Goal: Task Accomplishment & Management: Complete application form

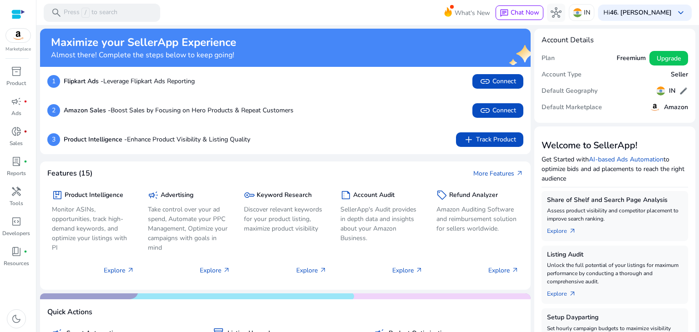
click at [16, 35] on img at bounding box center [18, 36] width 25 height 14
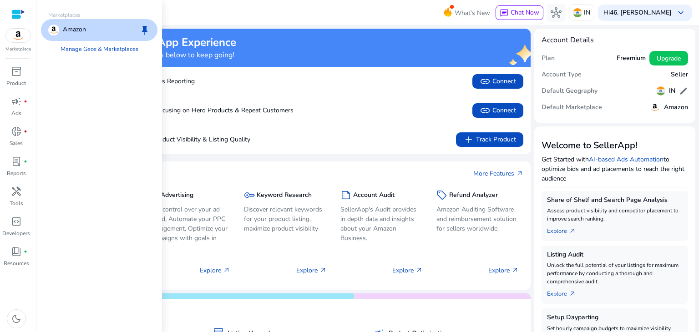
click at [82, 27] on p "Amazon" at bounding box center [74, 30] width 23 height 11
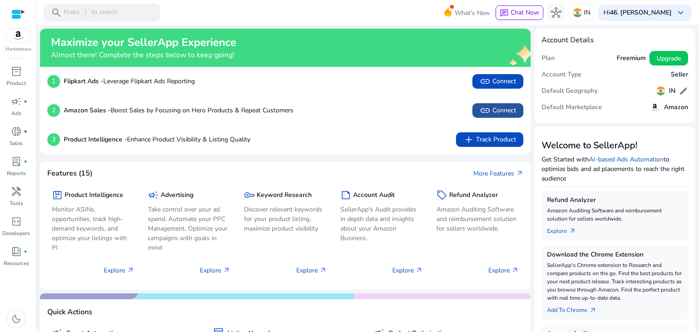
click at [504, 108] on span "link Connect" at bounding box center [498, 110] width 36 height 11
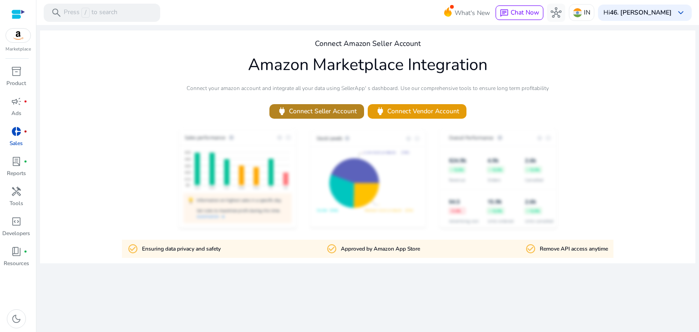
click at [319, 113] on span "power Connect Seller Account" at bounding box center [317, 111] width 80 height 10
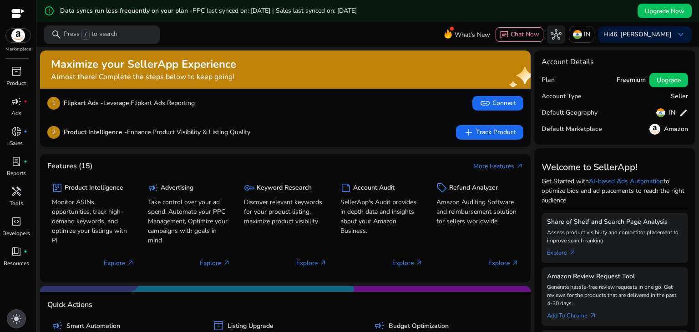
click at [15, 317] on span "light_mode" at bounding box center [16, 319] width 11 height 11
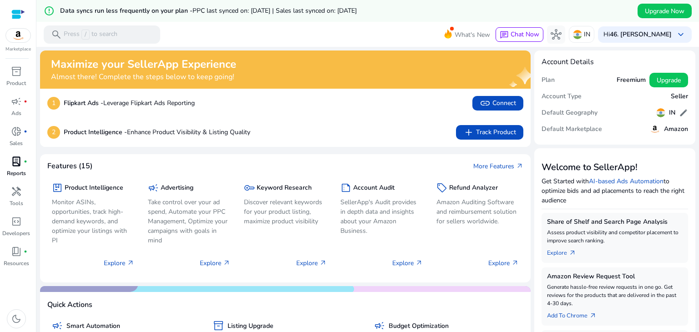
click at [15, 163] on span "lab_profile" at bounding box center [16, 161] width 11 height 11
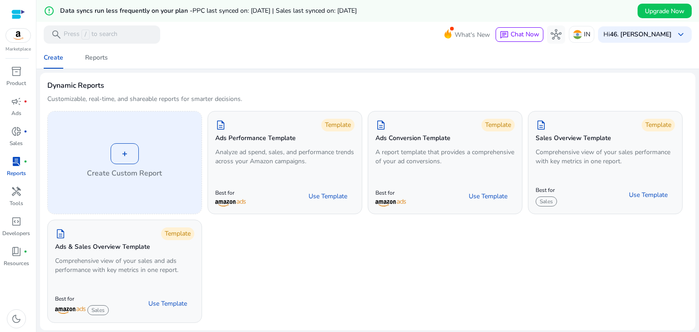
click at [129, 152] on div "+" at bounding box center [125, 153] width 28 height 21
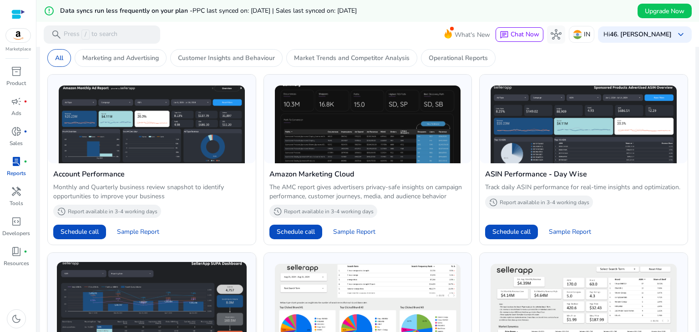
scroll to position [319, 0]
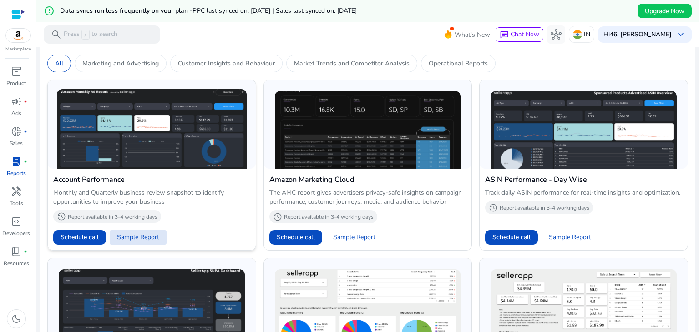
click at [143, 236] on span "Sample Report" at bounding box center [138, 237] width 42 height 9
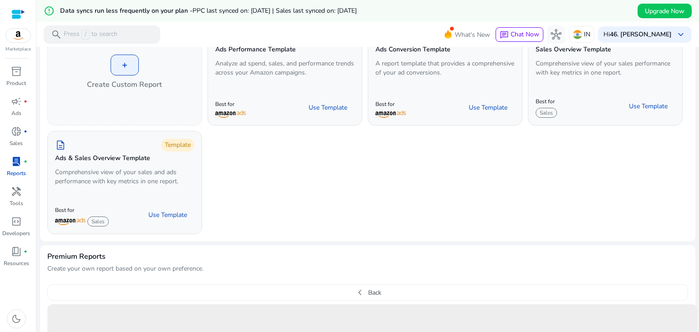
scroll to position [0, 0]
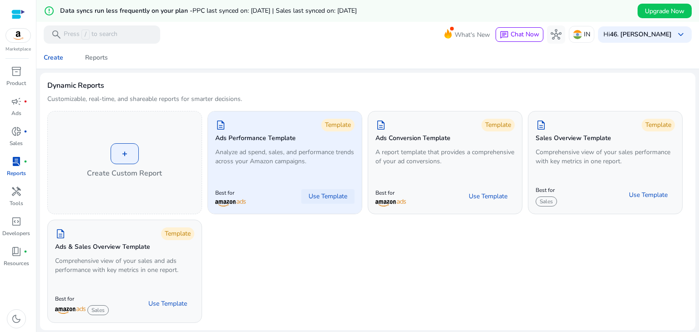
click at [337, 197] on span "Use Template" at bounding box center [328, 196] width 39 height 9
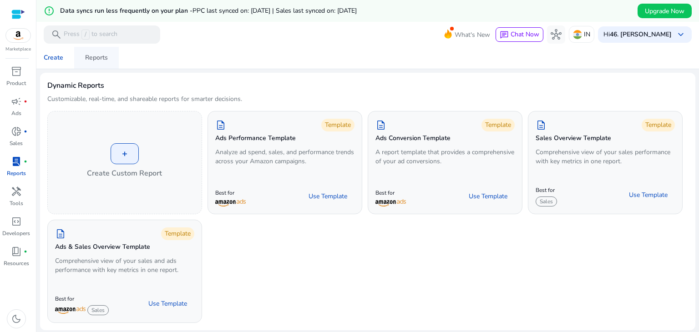
click at [89, 59] on div "Reports" at bounding box center [96, 58] width 23 height 6
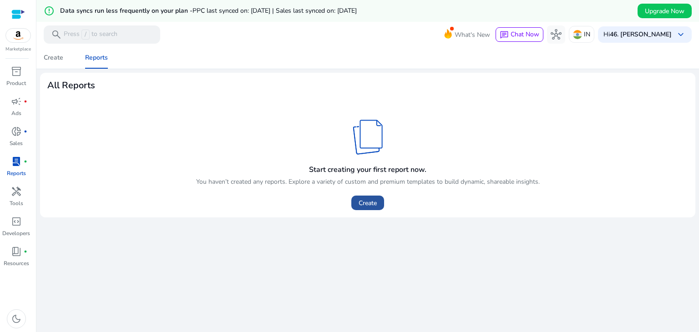
click at [368, 201] on span "Create" at bounding box center [368, 203] width 18 height 10
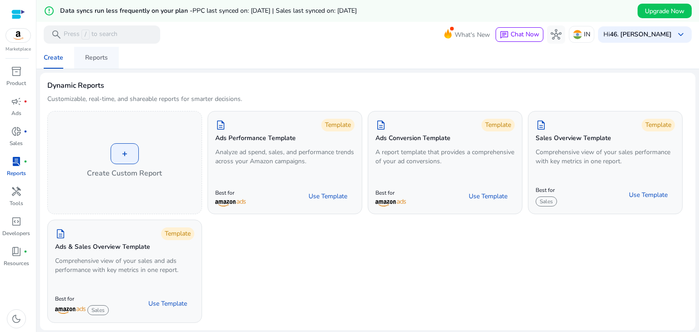
click at [103, 55] on div "Reports" at bounding box center [96, 58] width 23 height 6
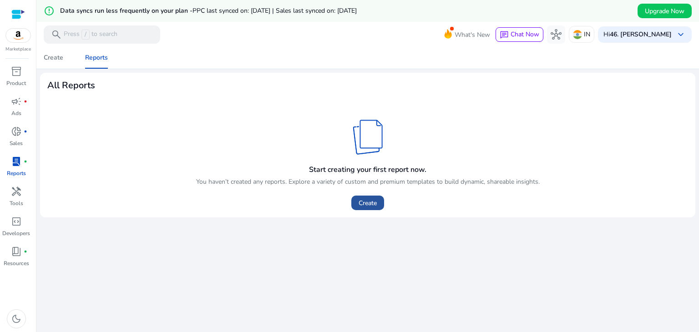
click at [359, 206] on span "Create" at bounding box center [368, 203] width 18 height 10
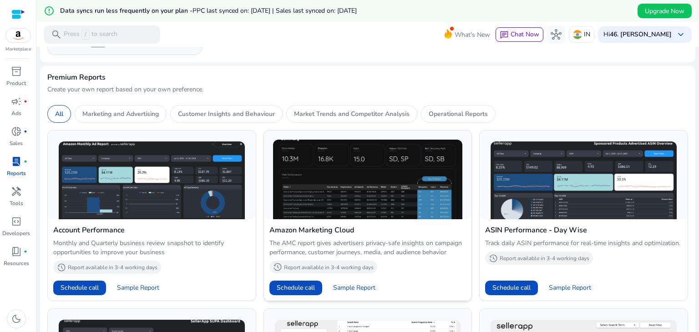
scroll to position [273, 0]
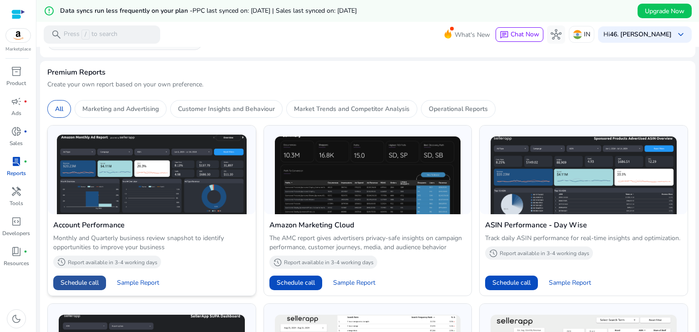
click at [70, 280] on span "Schedule call" at bounding box center [80, 283] width 38 height 10
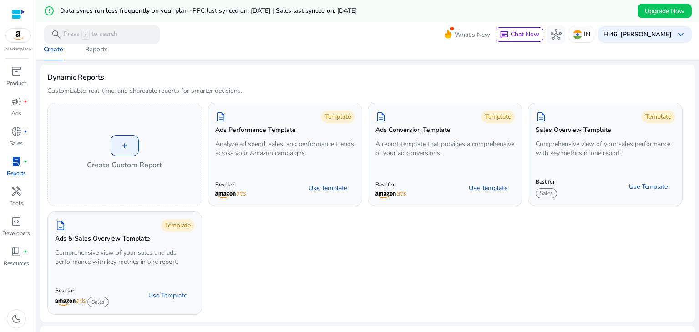
scroll to position [0, 0]
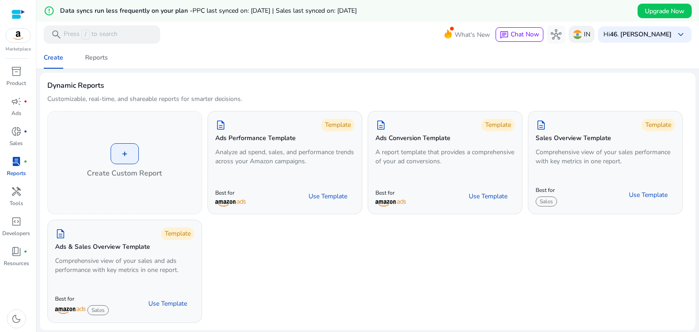
click at [585, 36] on p "IN" at bounding box center [587, 34] width 6 height 16
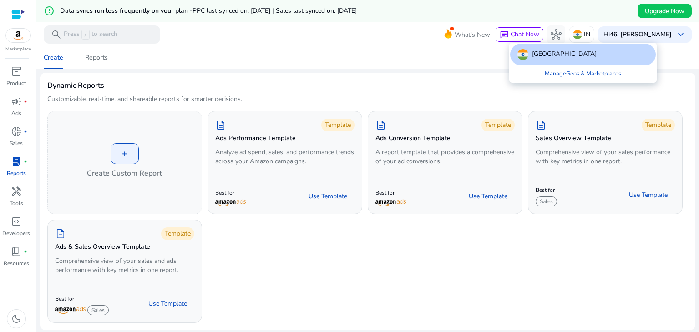
click at [422, 72] on div at bounding box center [349, 166] width 699 height 332
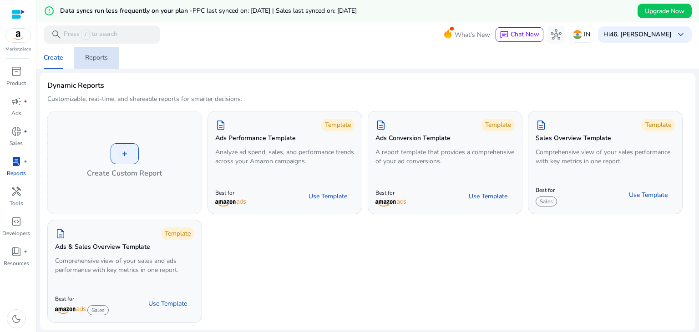
click at [89, 55] on div "Reports" at bounding box center [96, 58] width 23 height 6
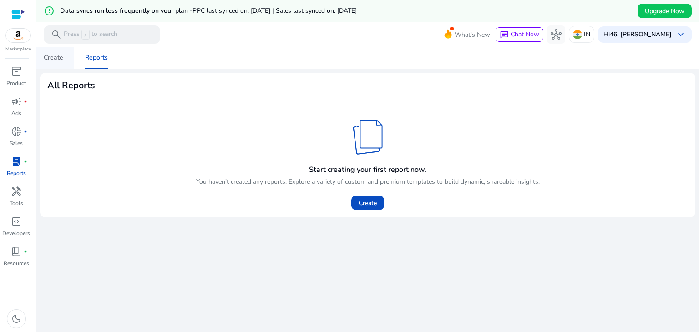
click at [56, 56] on div "Create" at bounding box center [54, 58] width 20 height 6
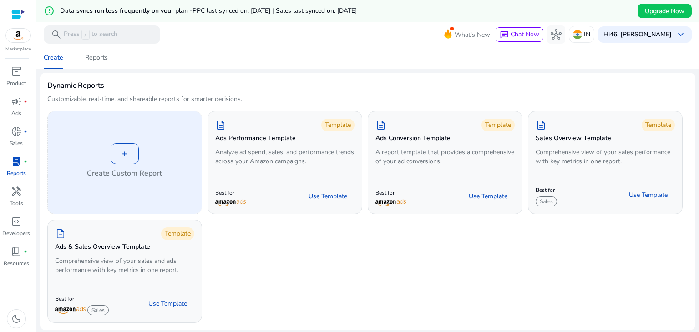
scroll to position [46, 0]
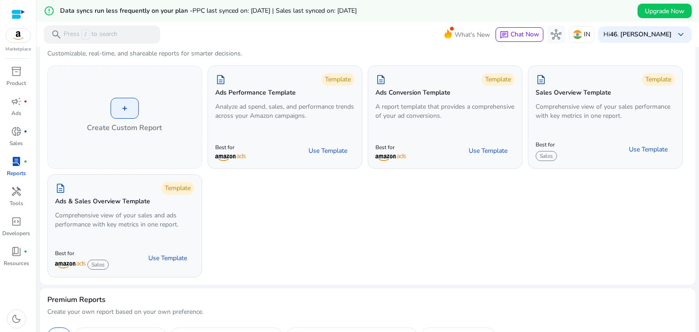
click at [21, 33] on img at bounding box center [18, 36] width 25 height 14
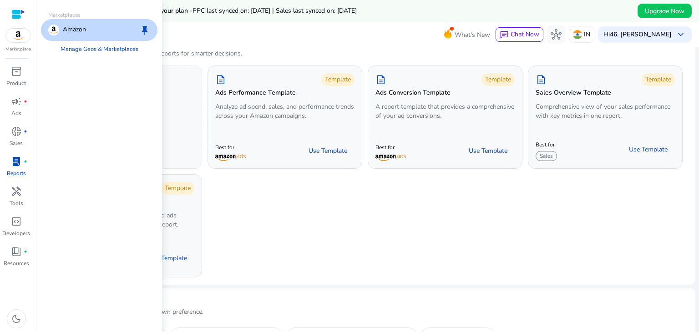
click at [76, 33] on p "Amazon" at bounding box center [74, 30] width 23 height 11
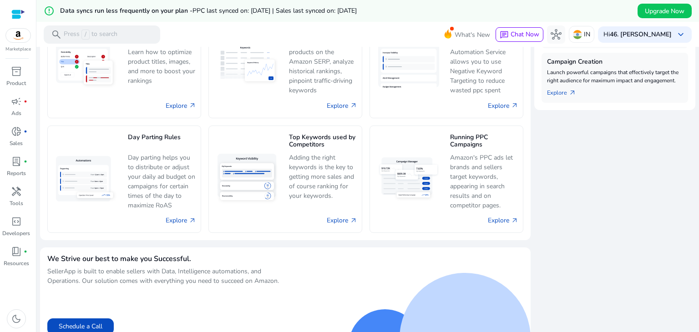
scroll to position [417, 0]
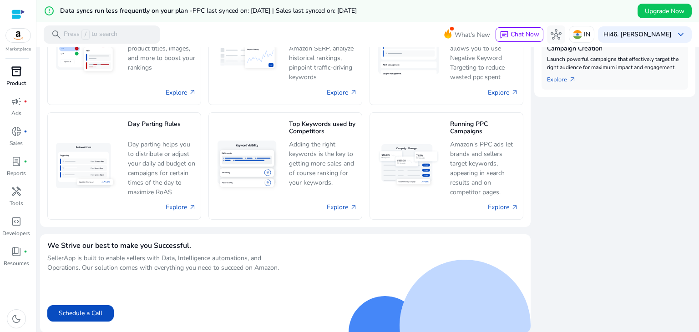
click at [19, 71] on span "inventory_2" at bounding box center [16, 71] width 11 height 11
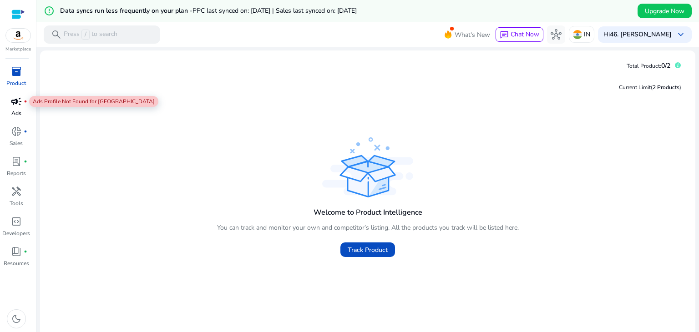
click at [14, 102] on span "campaign" at bounding box center [16, 101] width 11 height 11
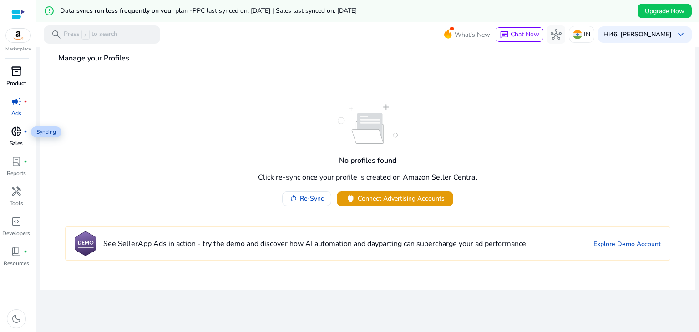
click at [14, 132] on span "donut_small" at bounding box center [16, 131] width 11 height 11
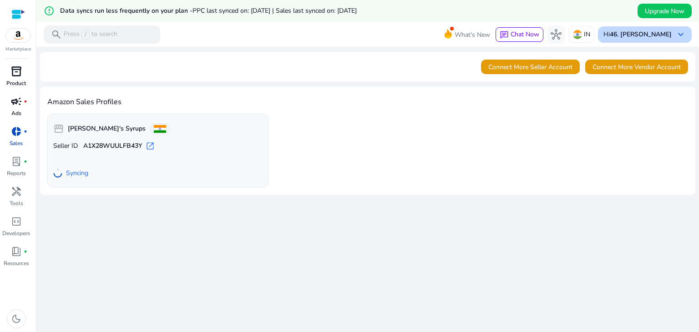
click at [668, 31] on div "Hi 46. Shankar Kumar keyboard_arrow_down" at bounding box center [645, 34] width 94 height 16
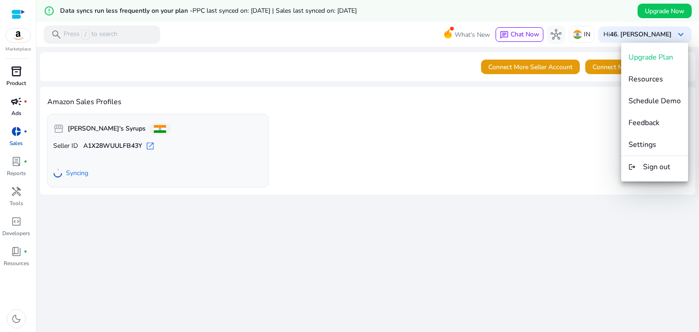
click at [398, 117] on div at bounding box center [349, 166] width 699 height 332
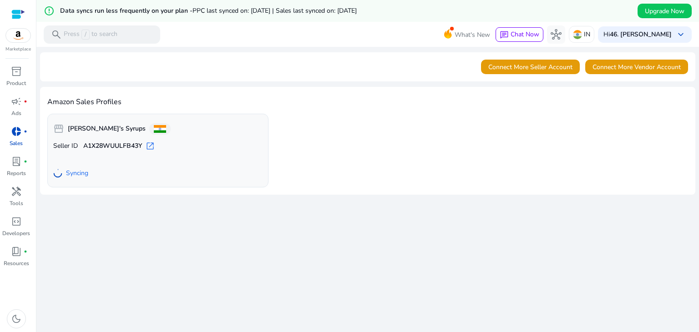
click at [507, 225] on div "We are getting things ready for you... Connect More Seller Account Connect More…" at bounding box center [368, 200] width 656 height 307
click at [14, 166] on span "lab_profile" at bounding box center [16, 161] width 11 height 11
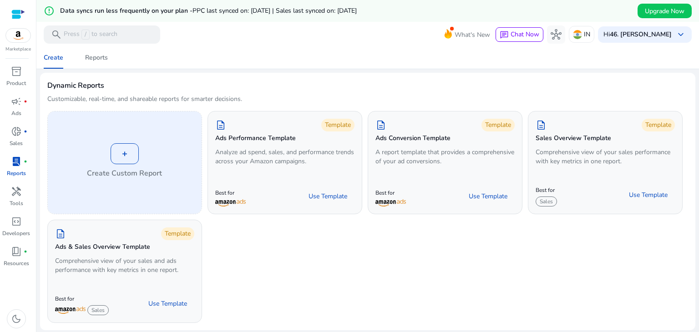
click at [125, 152] on div "+" at bounding box center [125, 153] width 28 height 21
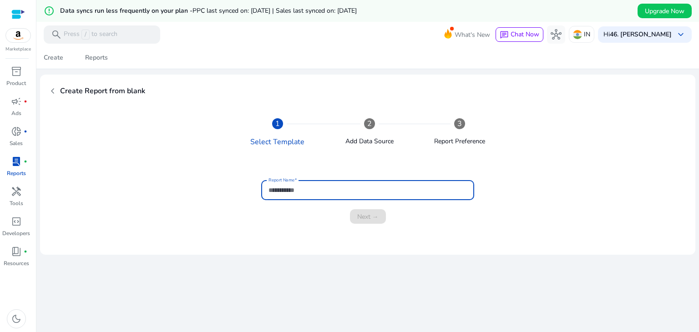
click at [337, 193] on input "Report Name" at bounding box center [368, 190] width 198 height 10
type input "**********"
click at [364, 217] on span "Next →" at bounding box center [367, 217] width 21 height 10
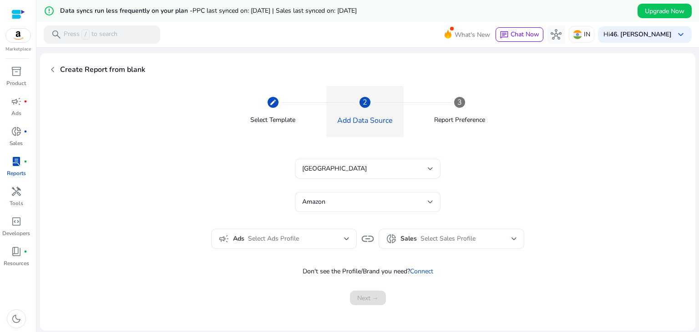
scroll to position [22, 0]
click at [339, 235] on div "Select Ads Profile" at bounding box center [296, 239] width 96 height 10
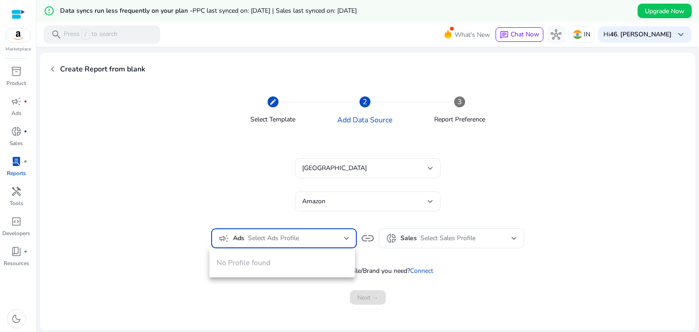
click at [466, 203] on div at bounding box center [349, 166] width 699 height 332
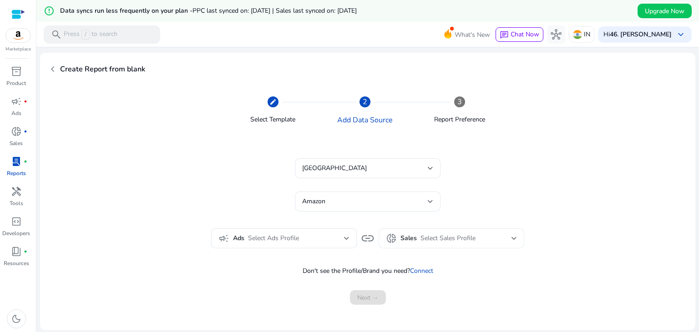
click at [505, 241] on div "Select Sales Profile" at bounding box center [466, 239] width 91 height 10
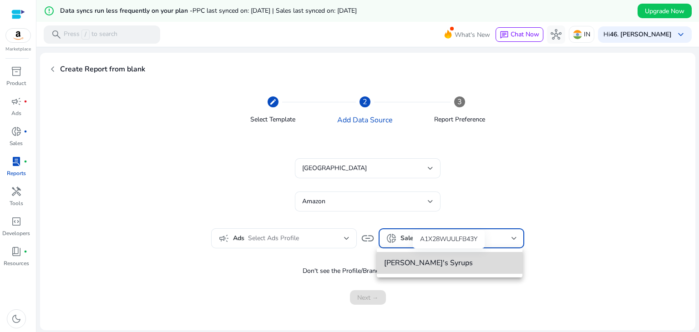
click at [412, 263] on span "[PERSON_NAME]'s Syrups" at bounding box center [449, 263] width 131 height 10
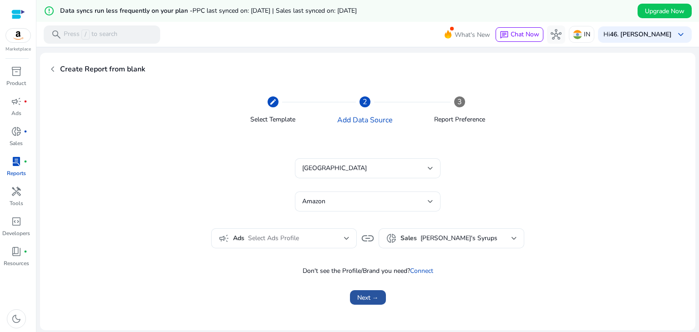
click at [366, 293] on span "Next →" at bounding box center [367, 298] width 21 height 10
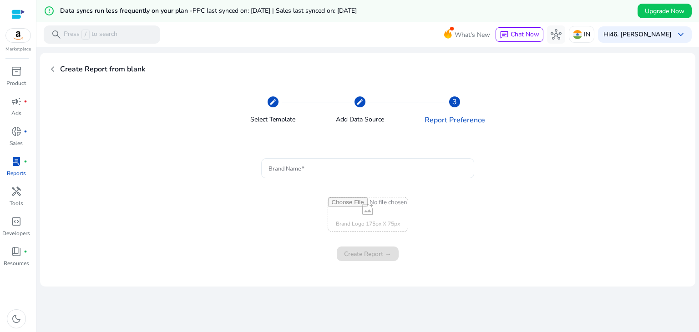
click at [421, 161] on div at bounding box center [368, 168] width 198 height 20
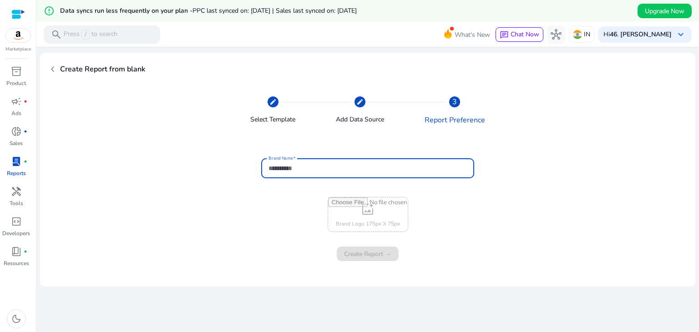
click at [309, 170] on input "Brand Name" at bounding box center [368, 168] width 198 height 10
type input "******"
click at [368, 256] on span "Create Report →" at bounding box center [367, 254] width 47 height 10
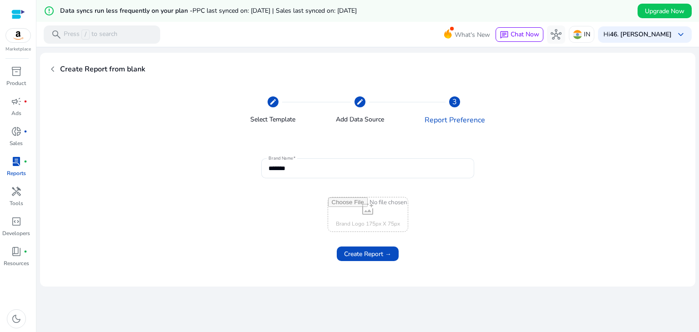
click at [18, 12] on div at bounding box center [18, 14] width 14 height 10
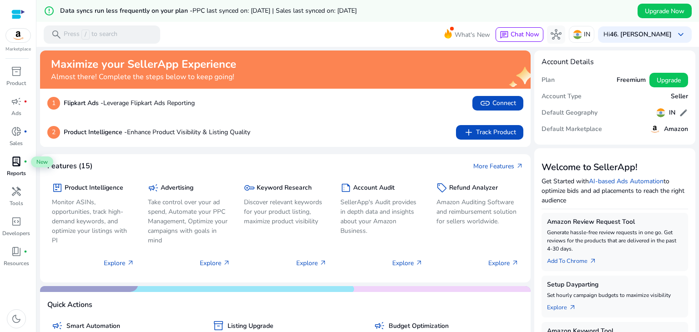
click at [13, 159] on span "lab_profile" at bounding box center [16, 161] width 11 height 11
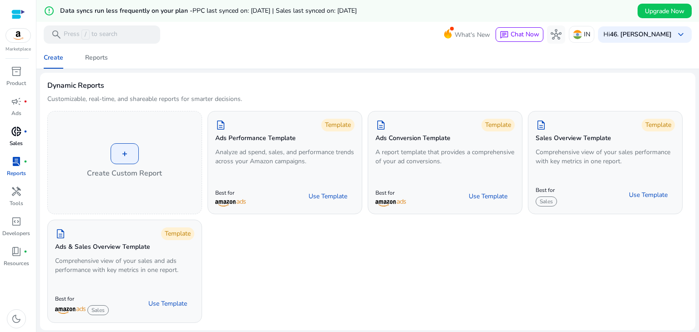
click at [15, 138] on div "donut_small fiber_manual_record" at bounding box center [16, 131] width 25 height 15
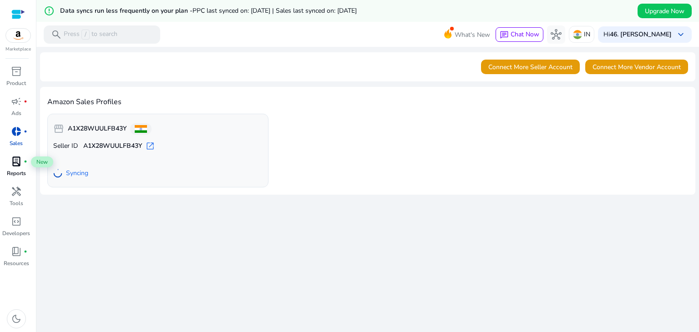
click at [9, 166] on div "lab_profile fiber_manual_record" at bounding box center [16, 161] width 25 height 15
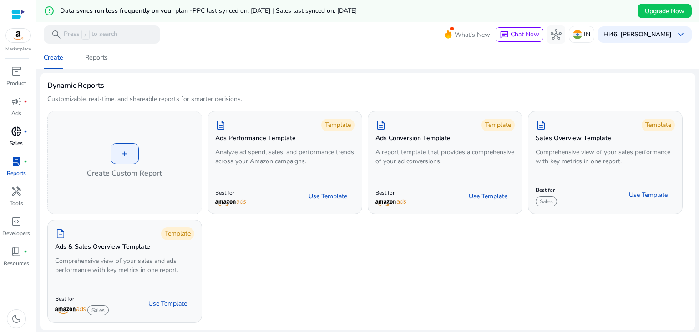
click at [17, 131] on span "donut_small" at bounding box center [16, 131] width 11 height 11
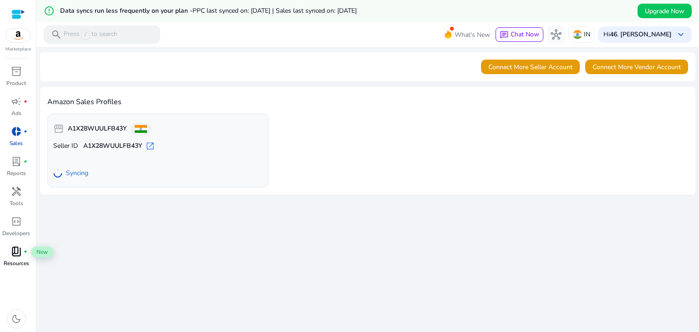
click at [11, 255] on span "book_4" at bounding box center [16, 251] width 11 height 11
click at [18, 248] on span "book_4" at bounding box center [16, 251] width 11 height 11
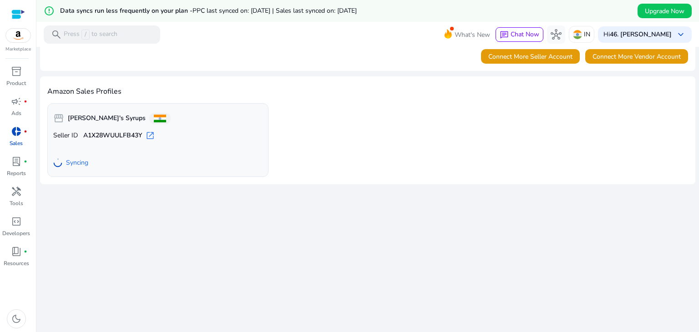
scroll to position [13, 0]
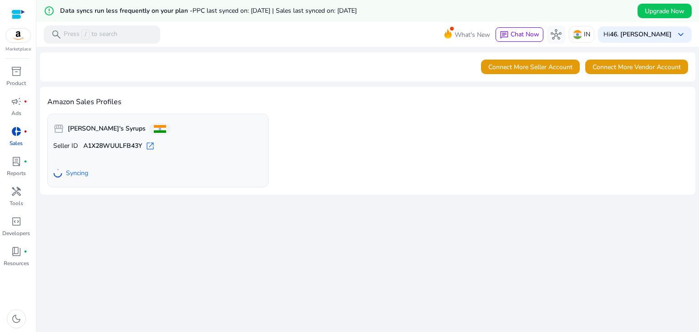
scroll to position [13, 0]
